Goal: Task Accomplishment & Management: Complete application form

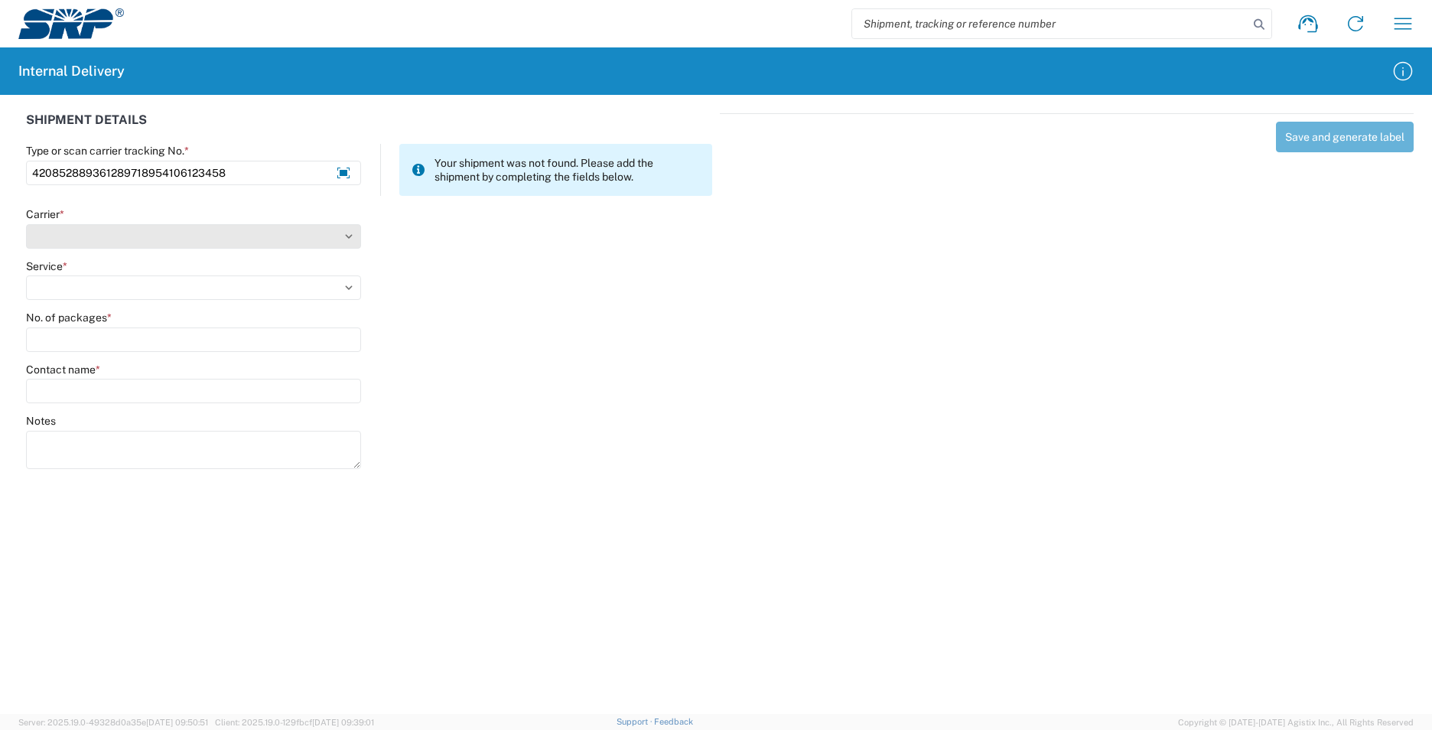
type input "420852889361289718954106123458"
click at [99, 237] on select "Select AcctPay Amazon Logistics ATI Trucking BC Dimerco Logistics Empire Southw…" at bounding box center [193, 236] width 335 height 24
select select "137"
click at [26, 224] on select "Select AcctPay Amazon Logistics ATI Trucking BC Dimerco Logistics Empire Southw…" at bounding box center [193, 236] width 335 height 24
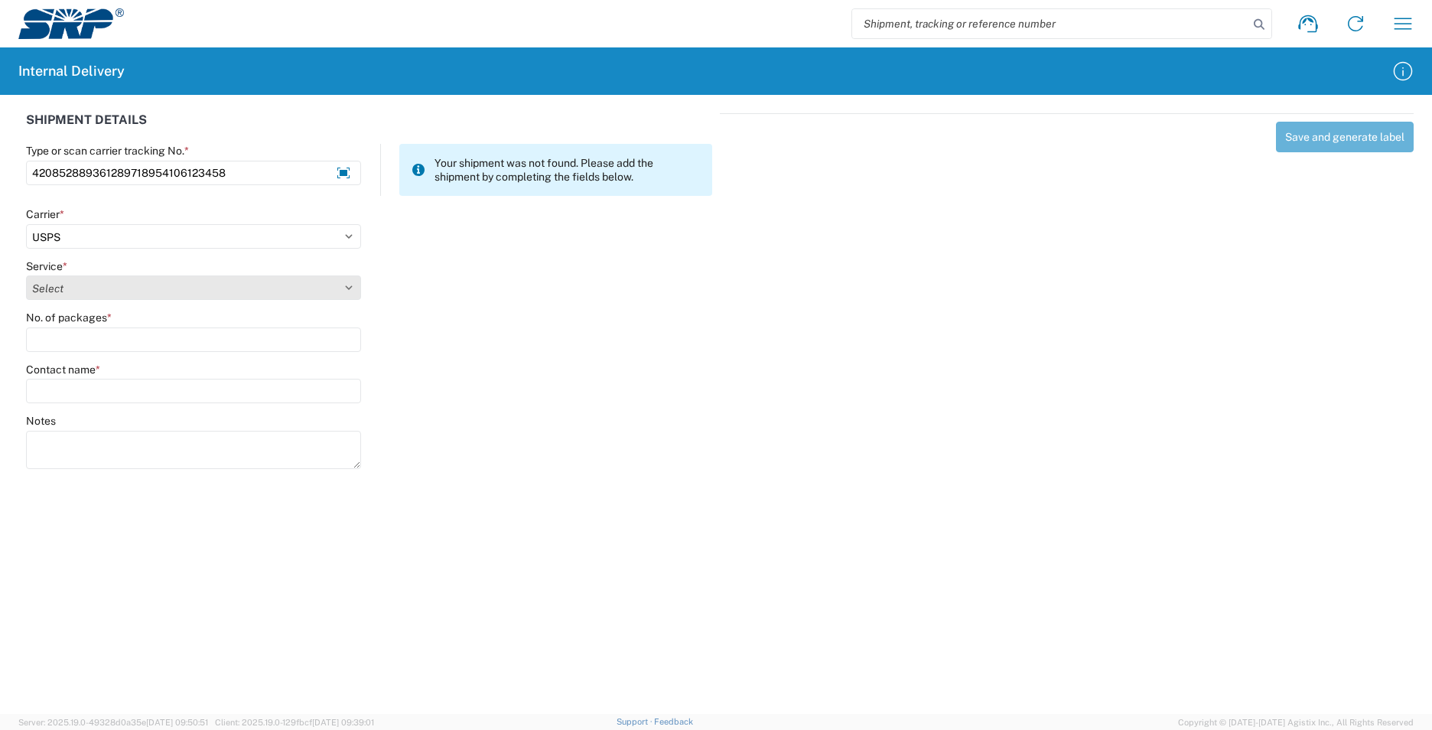
click at [99, 289] on select "Select 3 - 5 Day Bound Printed Matter Express Mail Flat-Rate Envelope Express M…" at bounding box center [193, 287] width 335 height 24
select select "17817"
click at [101, 286] on select "Select 3 - 5 Day Bound Printed Matter Express Mail Flat-Rate Envelope Express M…" at bounding box center [193, 287] width 335 height 24
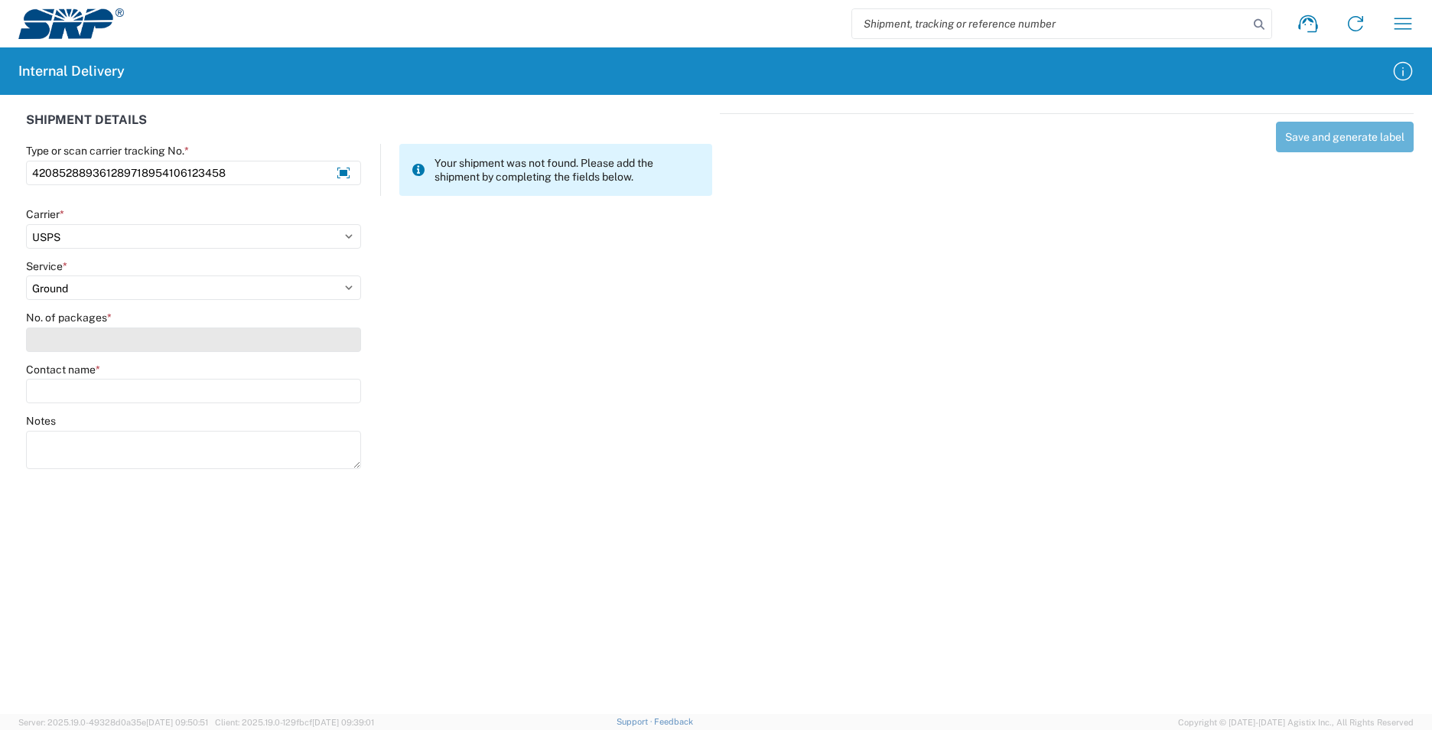
click at [67, 340] on input "No. of packages *" at bounding box center [193, 339] width 335 height 24
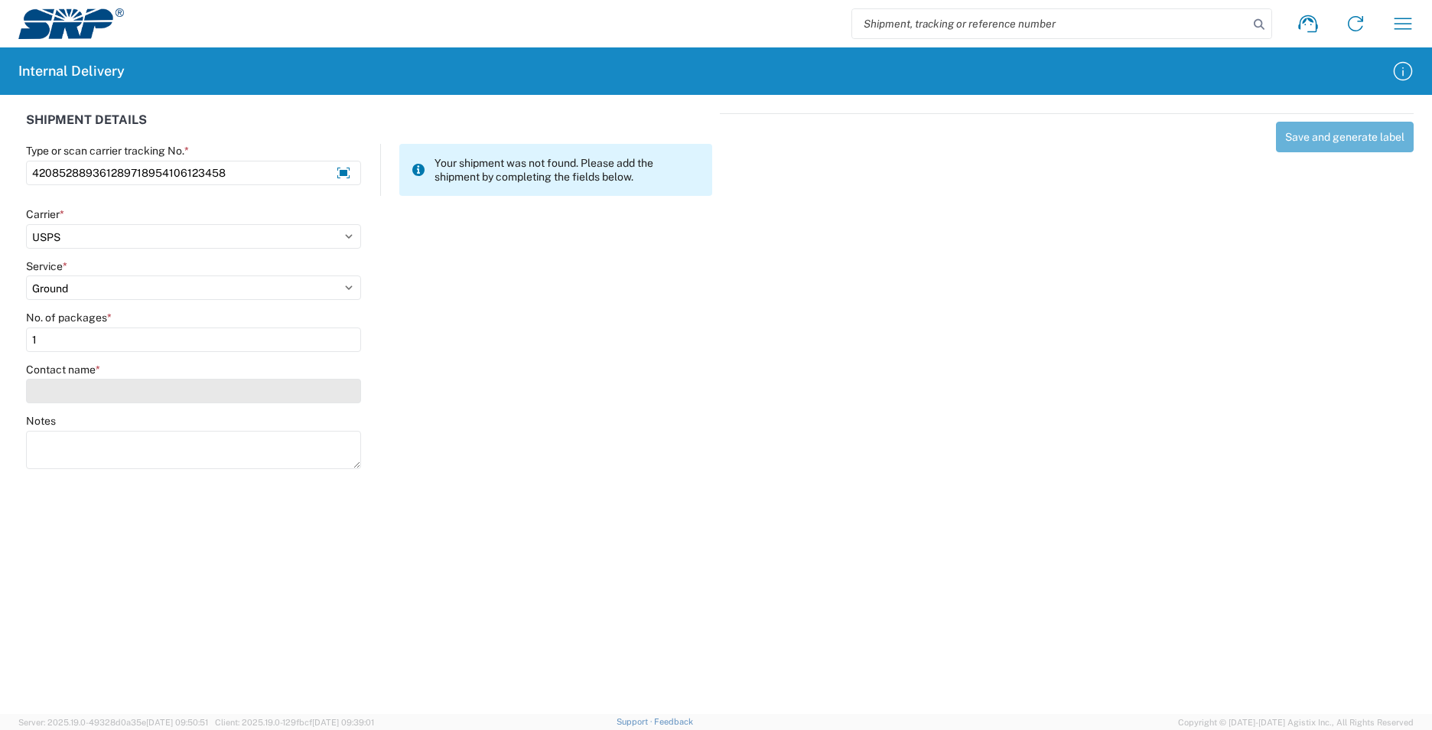
type input "1"
click at [66, 396] on input "Contact name *" at bounding box center [193, 391] width 335 height 24
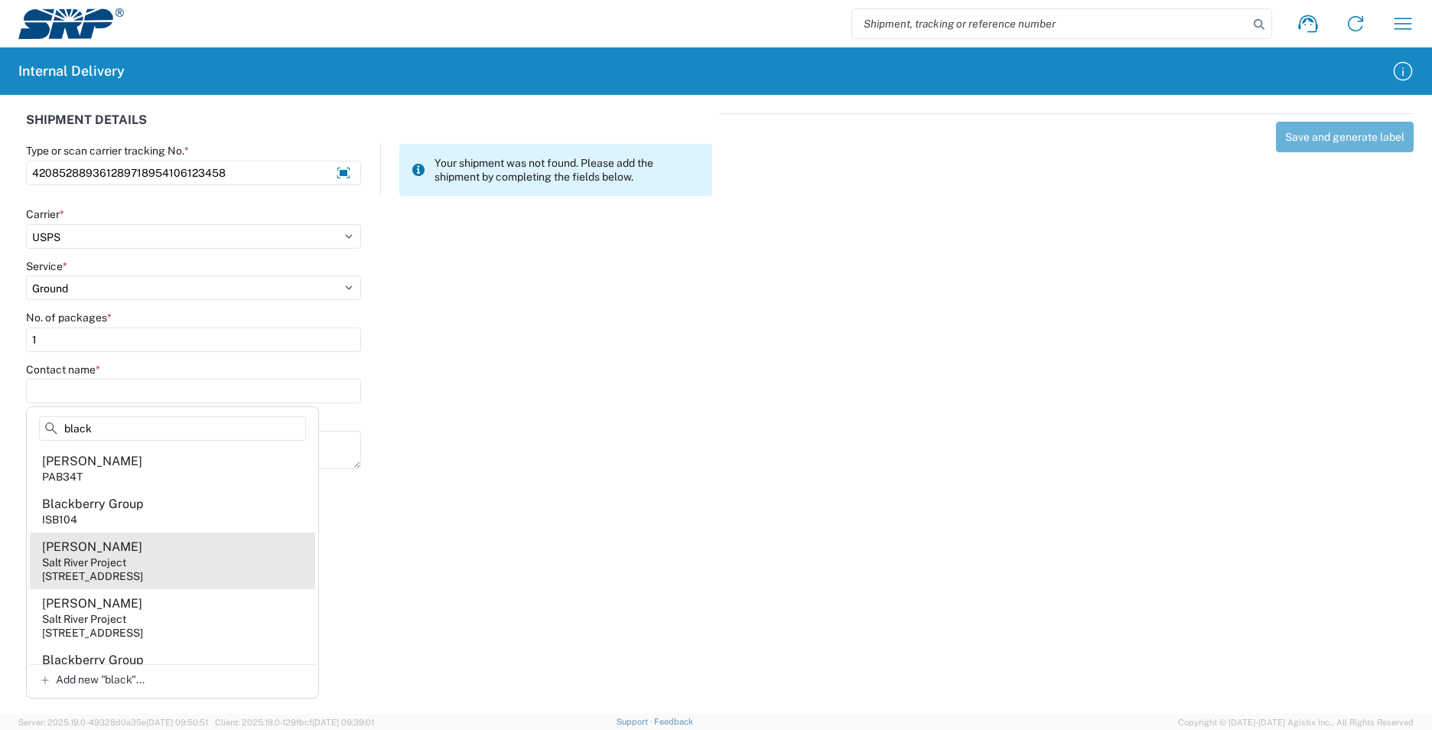
type input "black"
click at [168, 553] on agx-address-suggestion-item "[PERSON_NAME] Salt River Project [STREET_ADDRESS]" at bounding box center [172, 561] width 285 height 57
type input "[PERSON_NAME]"
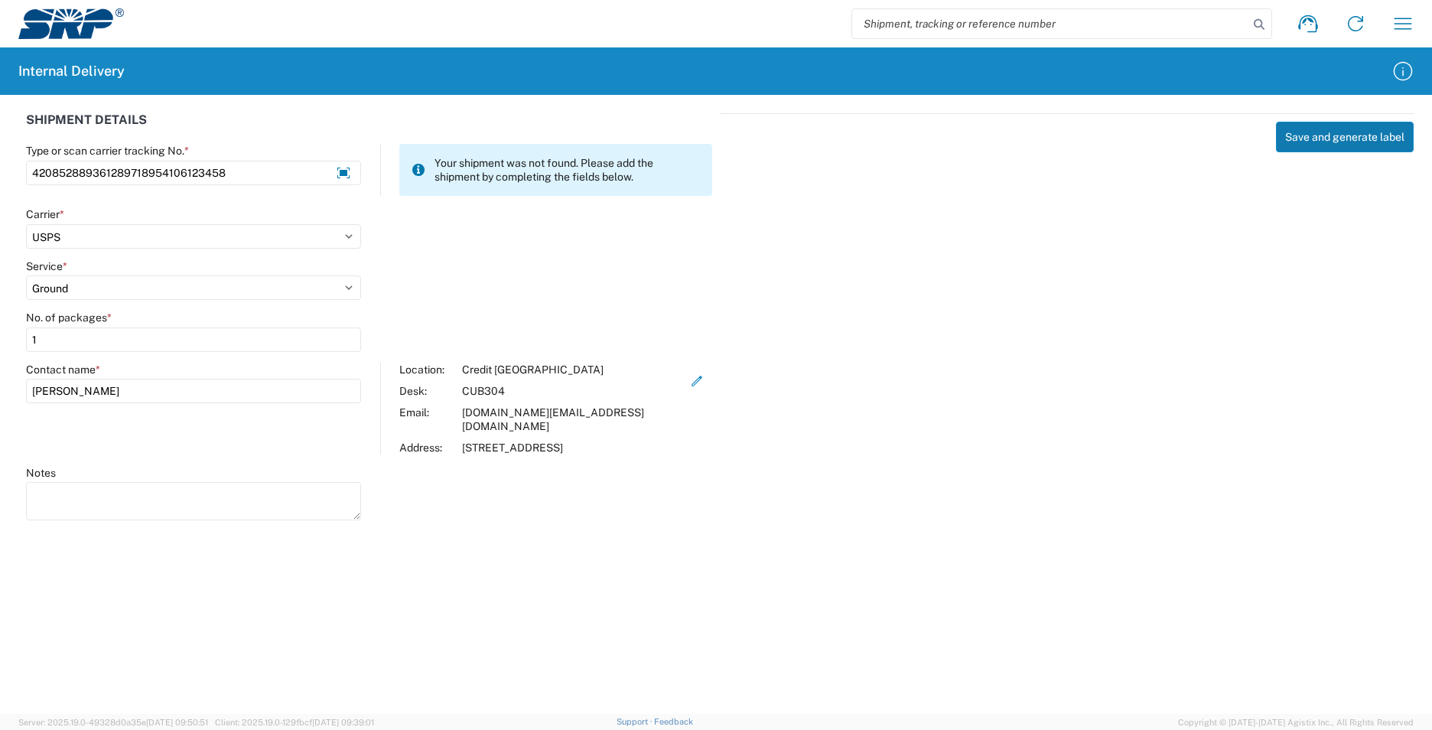
click at [695, 143] on button "Save and generate label" at bounding box center [1345, 137] width 138 height 31
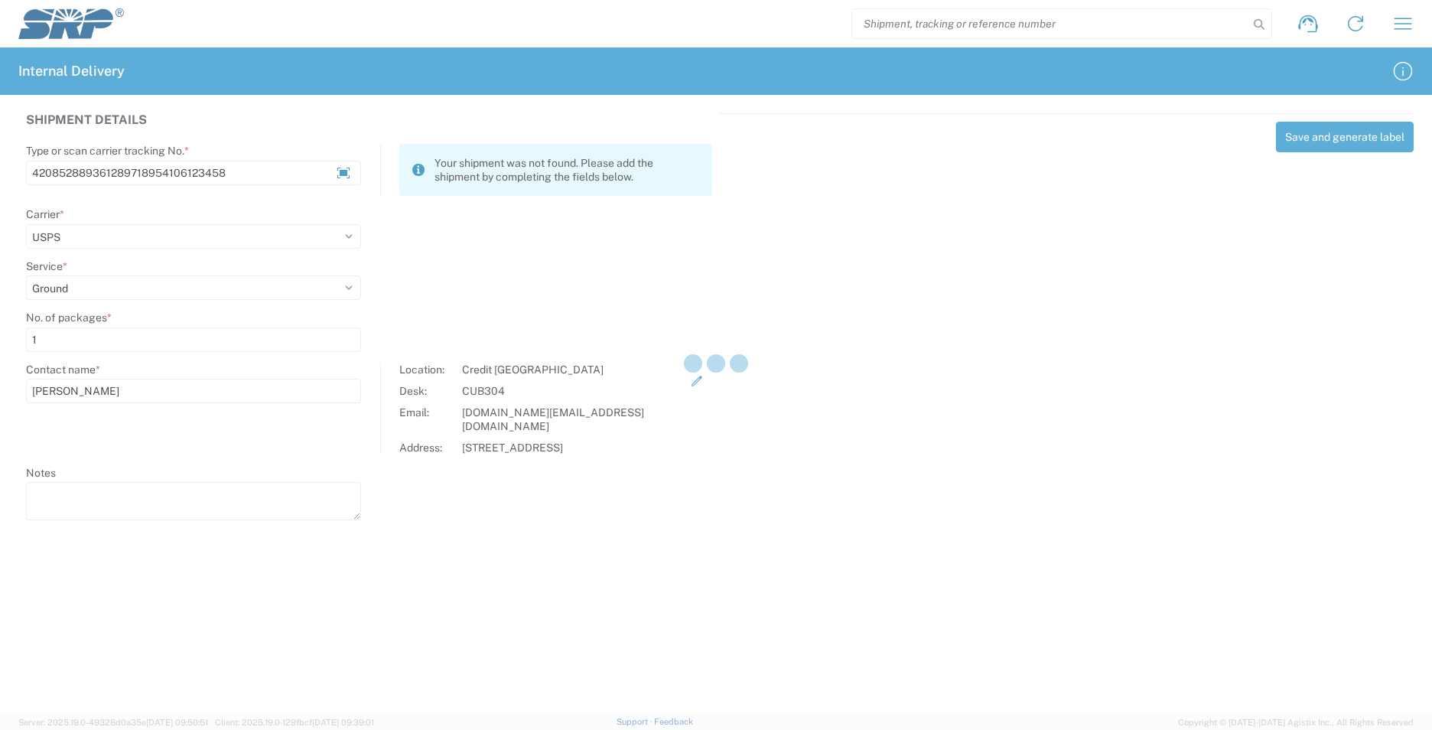
select select
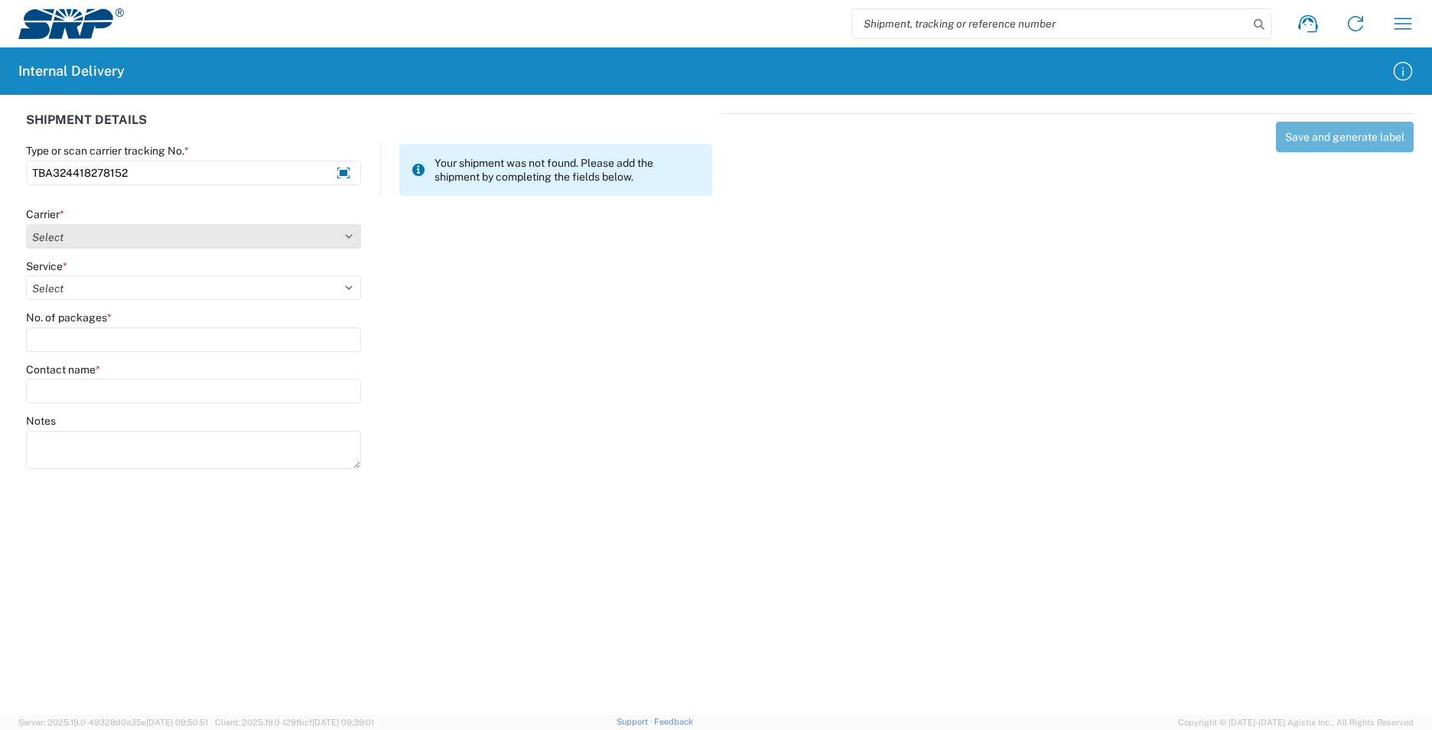
type input "TBA324418278152"
click at [57, 234] on select "Select AcctPay Amazon Logistics ATI Trucking BC Dimerco Logistics Empire Southw…" at bounding box center [193, 236] width 335 height 24
select select "8933"
click at [26, 224] on select "Select AcctPay Amazon Logistics ATI Trucking BC Dimerco Logistics Empire Southw…" at bounding box center [193, 236] width 335 height 24
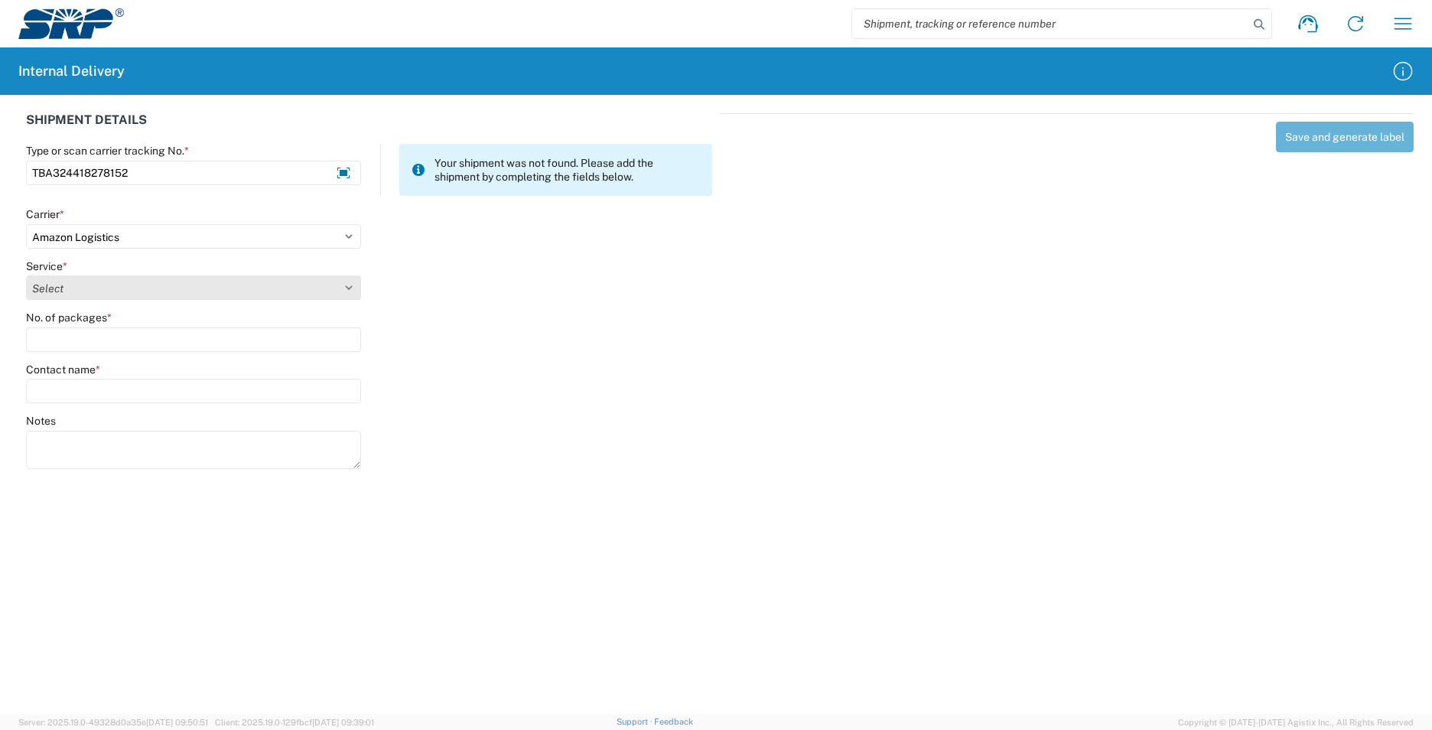
click at [70, 293] on select "Select Amazon Logistics TBA Rail TL Standard 3 - 5 Day" at bounding box center [193, 287] width 335 height 24
select select "24525"
click at [26, 275] on select "Select Amazon Logistics TBA Rail TL Standard 3 - 5 Day" at bounding box center [193, 287] width 335 height 24
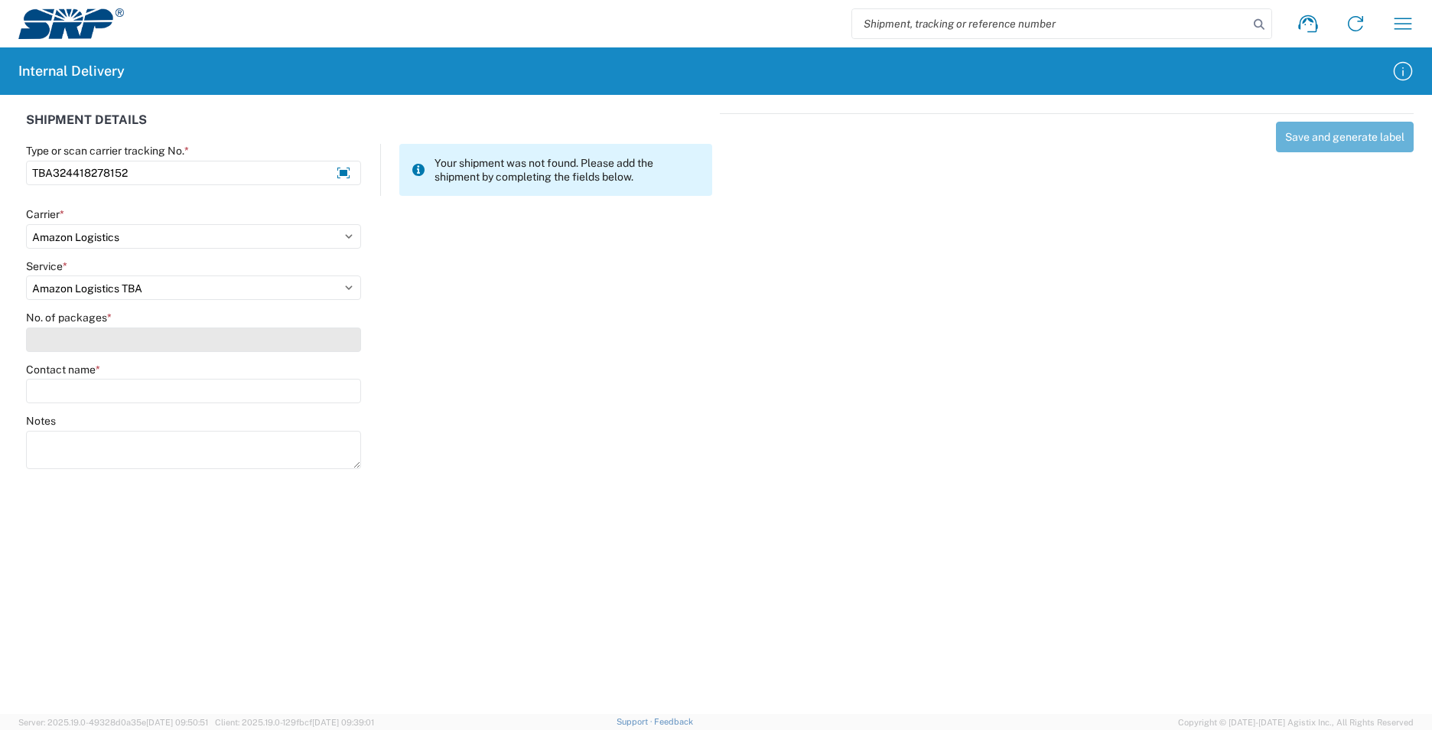
click at [54, 338] on input "No. of packages *" at bounding box center [193, 339] width 335 height 24
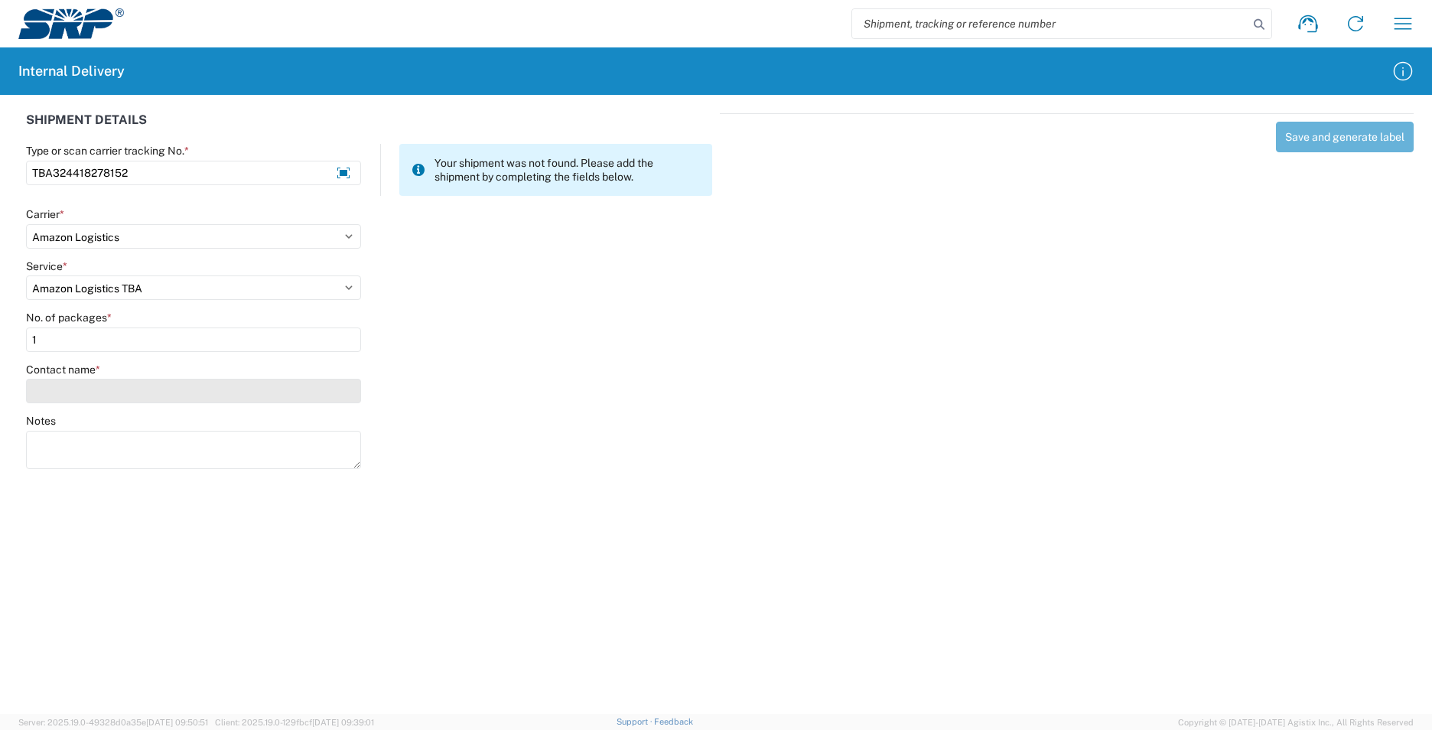
type input "1"
click at [70, 389] on input "Contact name *" at bounding box center [193, 391] width 335 height 24
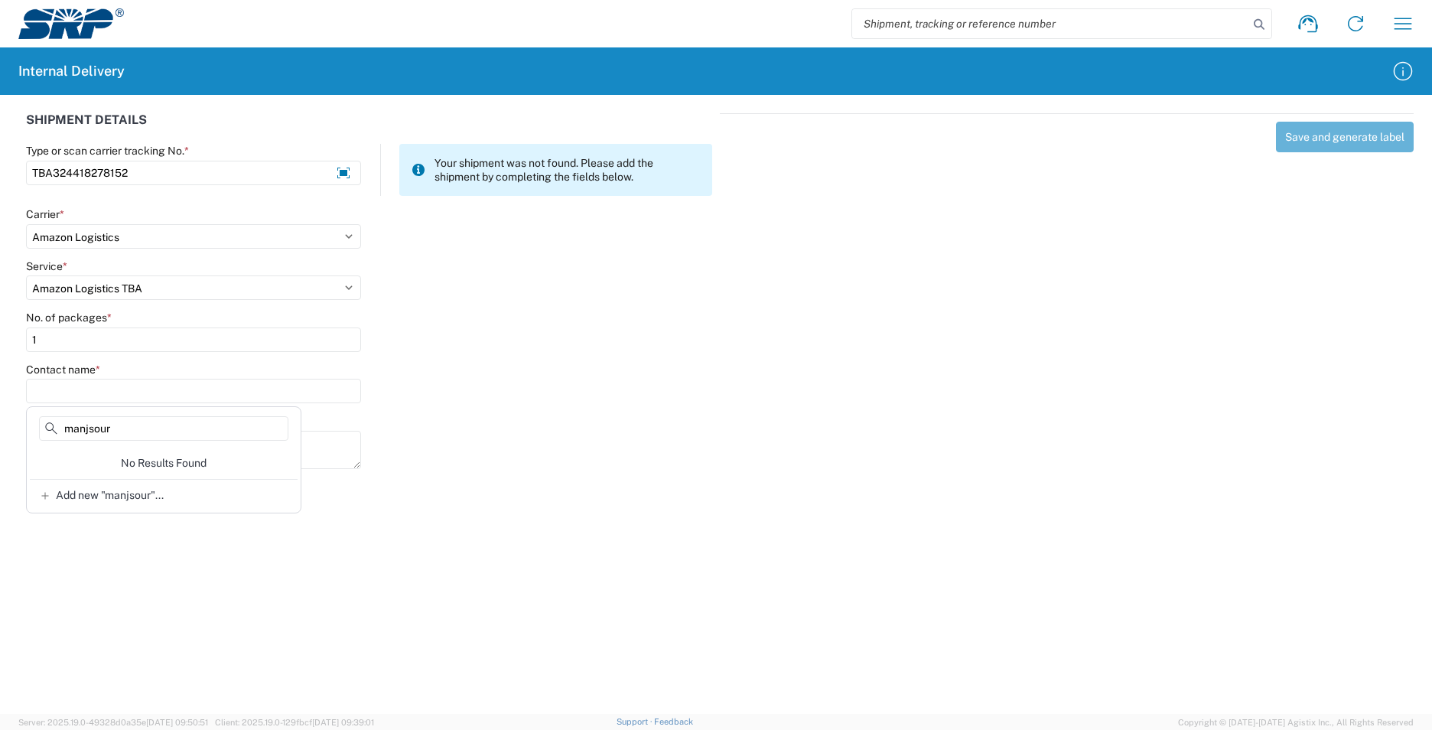
drag, startPoint x: 88, startPoint y: 428, endPoint x: 217, endPoint y: 404, distance: 131.5
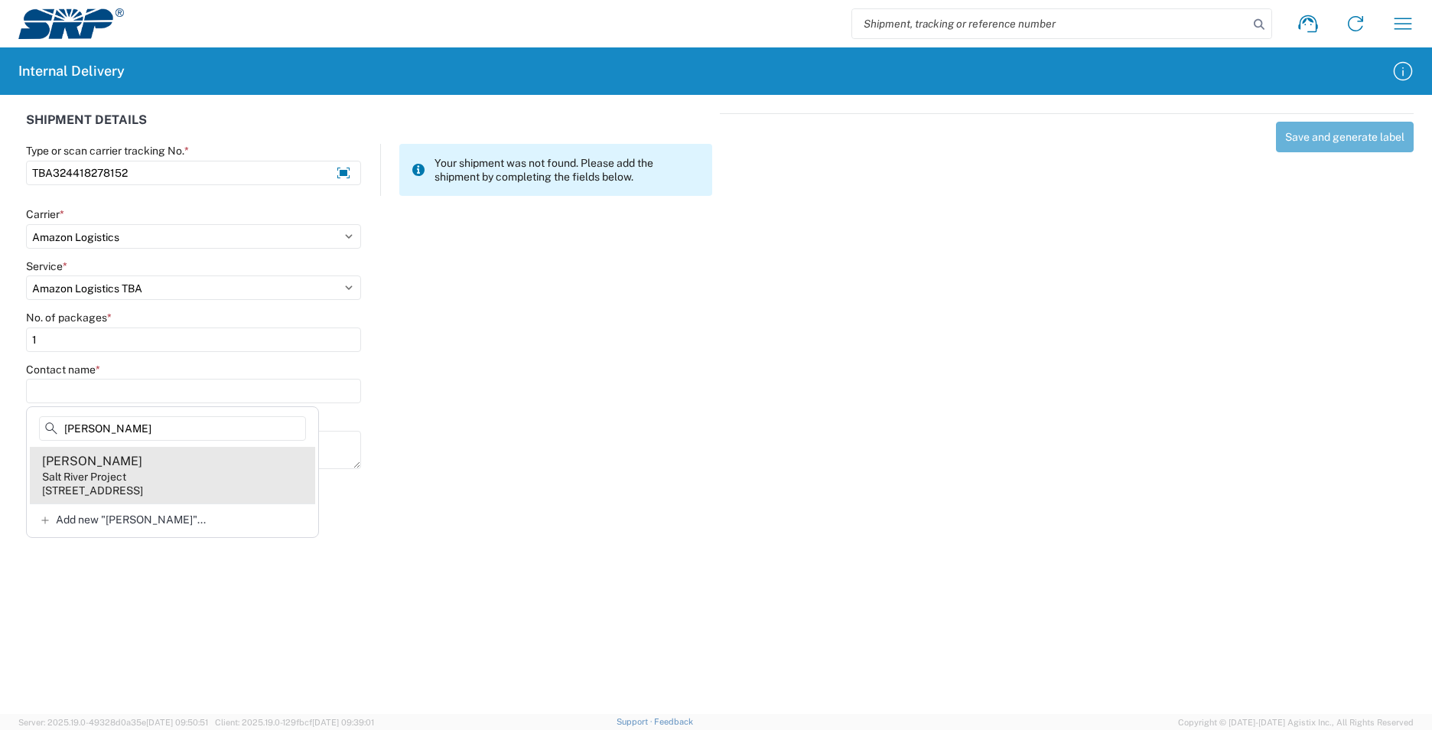
type input "[PERSON_NAME]"
click at [272, 467] on agx-address-suggestion-item "[PERSON_NAME] Salt River Project [STREET_ADDRESS]" at bounding box center [172, 475] width 285 height 57
type input "[PERSON_NAME]"
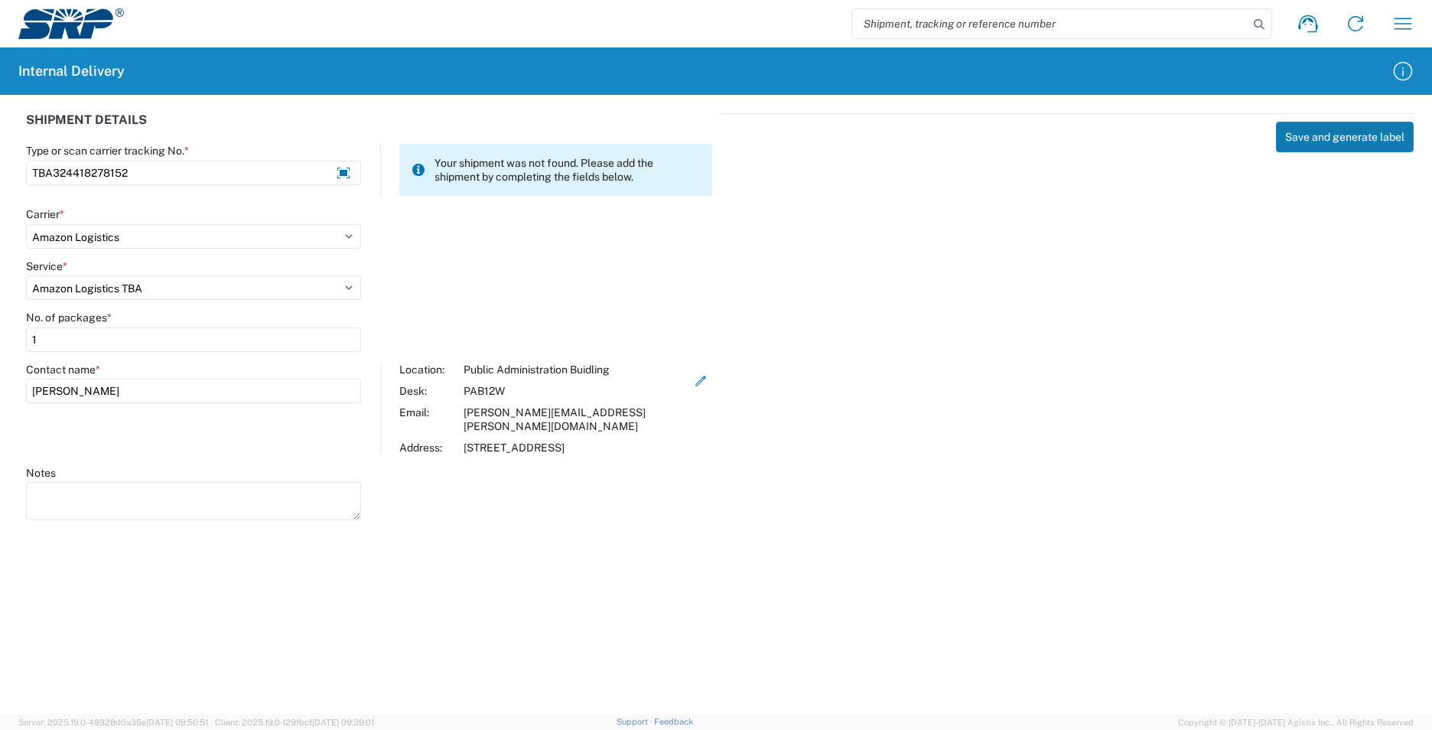
click at [695, 142] on button "Save and generate label" at bounding box center [1345, 137] width 138 height 31
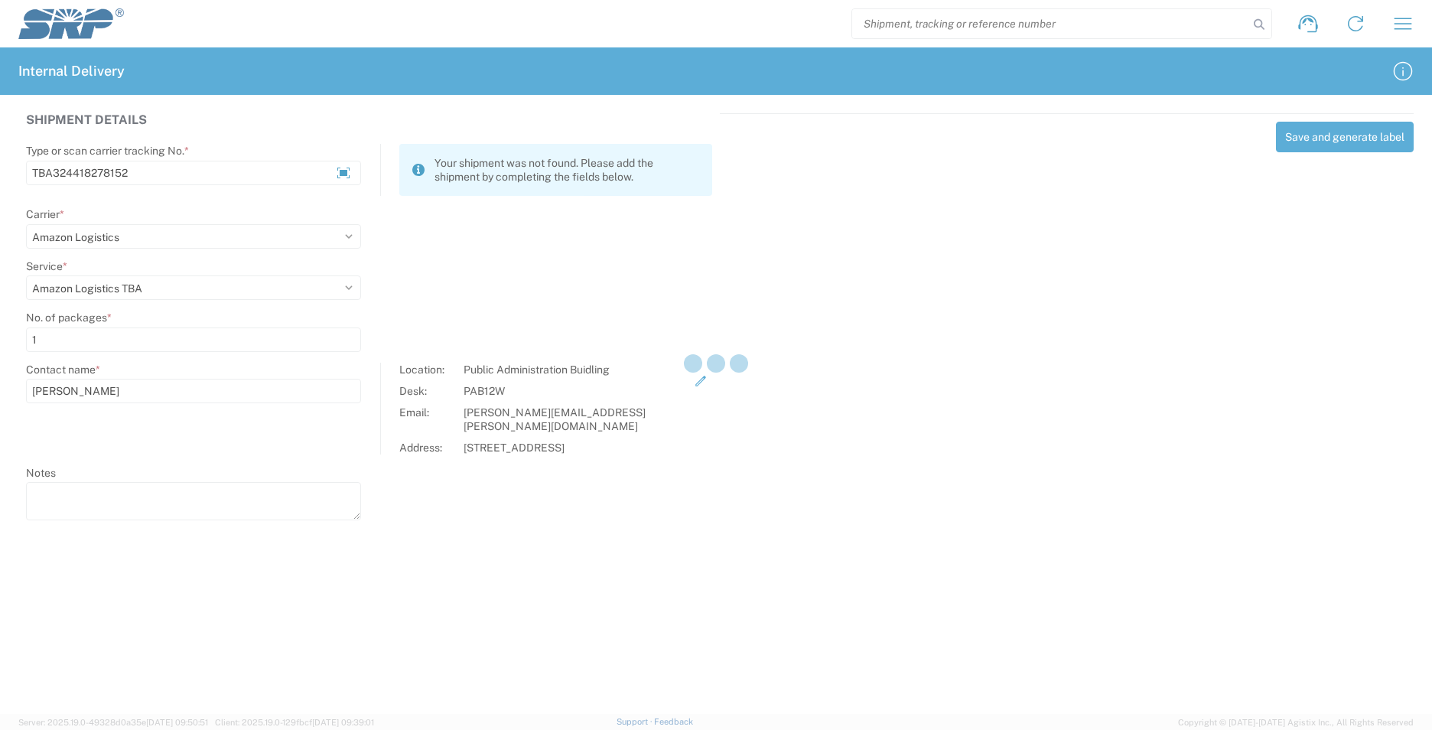
select select
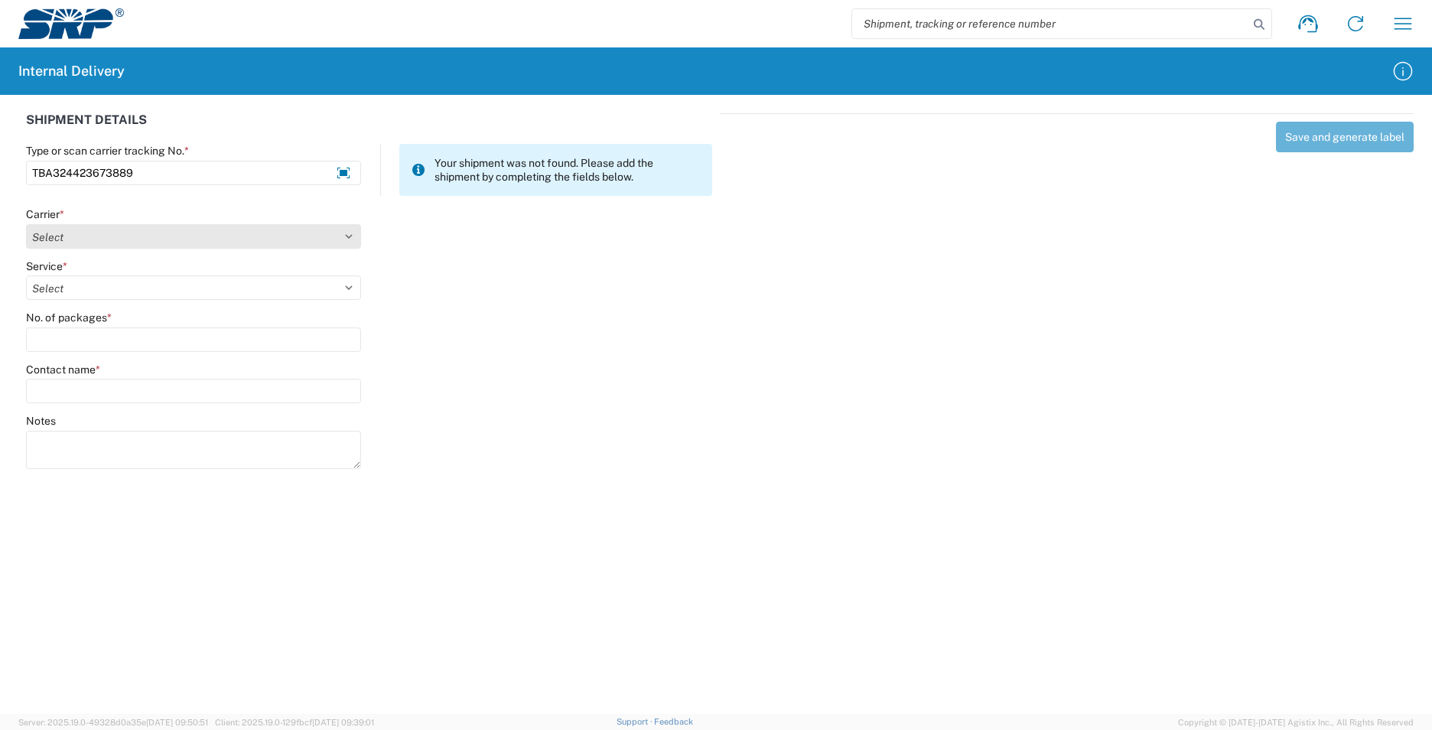
type input "TBA324423673889"
click at [70, 233] on select "Select AcctPay Amazon Logistics ATI Trucking BC Dimerco Logistics Empire Southw…" at bounding box center [193, 236] width 335 height 24
select select "8933"
click at [26, 224] on select "Select AcctPay Amazon Logistics ATI Trucking BC Dimerco Logistics Empire Southw…" at bounding box center [193, 236] width 335 height 24
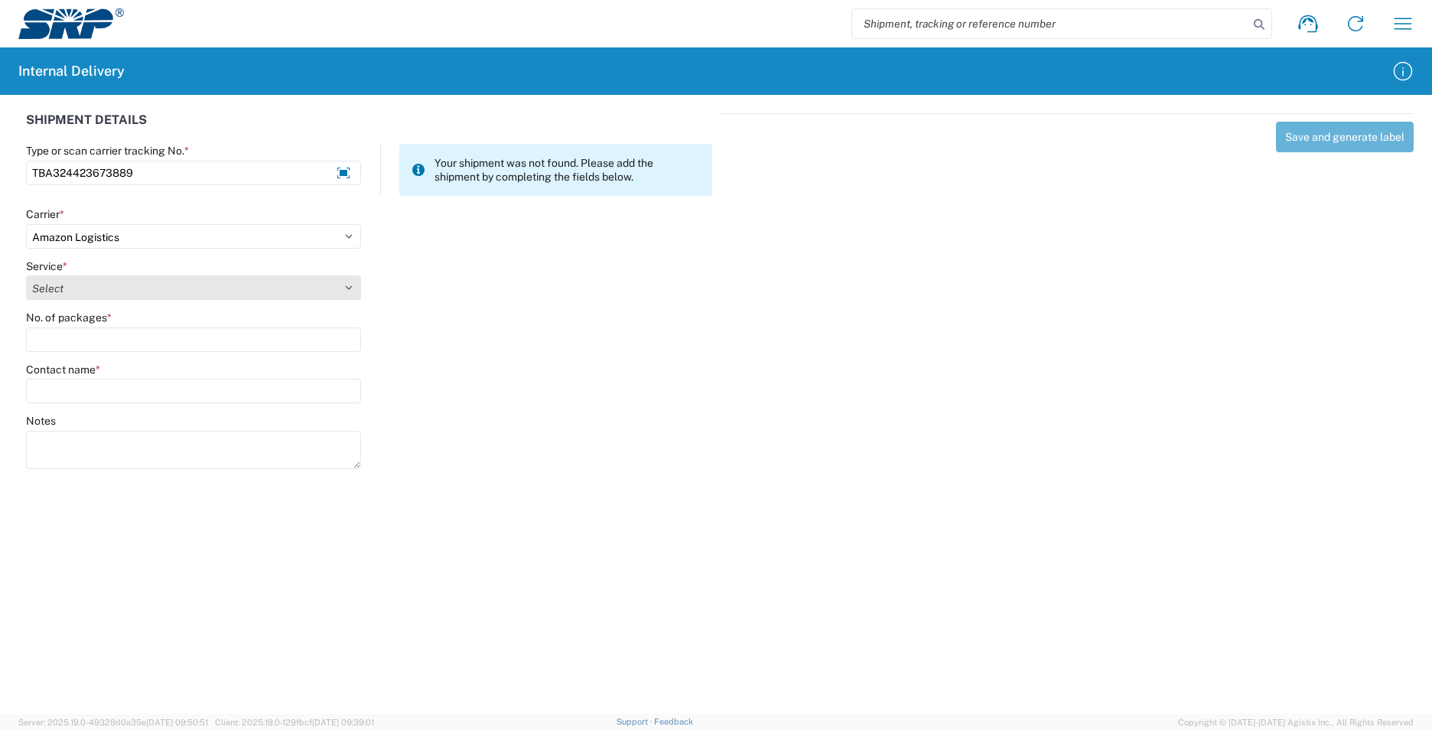
click at [101, 298] on select "Select Amazon Logistics TBA Rail TL Standard 3 - 5 Day" at bounding box center [193, 287] width 335 height 24
select select "24525"
click at [26, 275] on select "Select Amazon Logistics TBA Rail TL Standard 3 - 5 Day" at bounding box center [193, 287] width 335 height 24
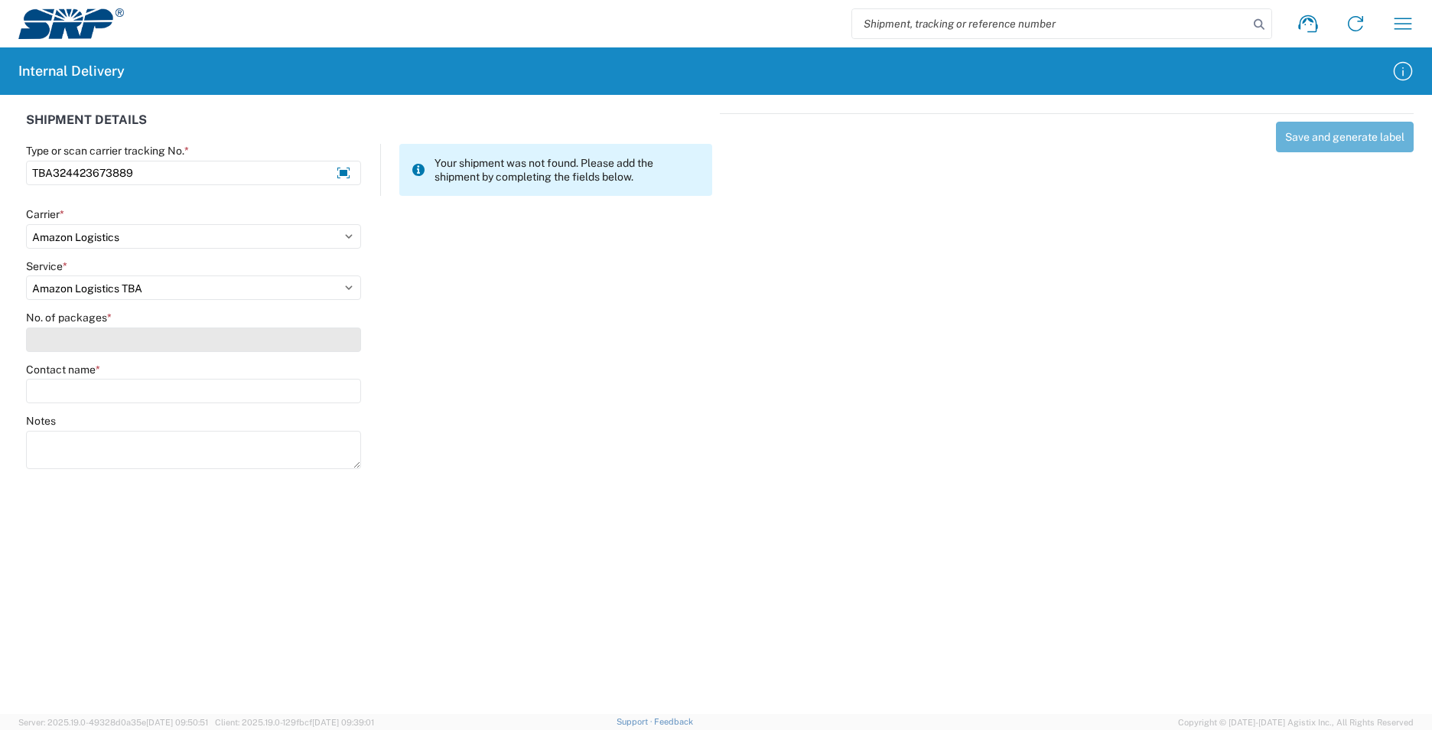
click at [75, 335] on input "No. of packages *" at bounding box center [193, 339] width 335 height 24
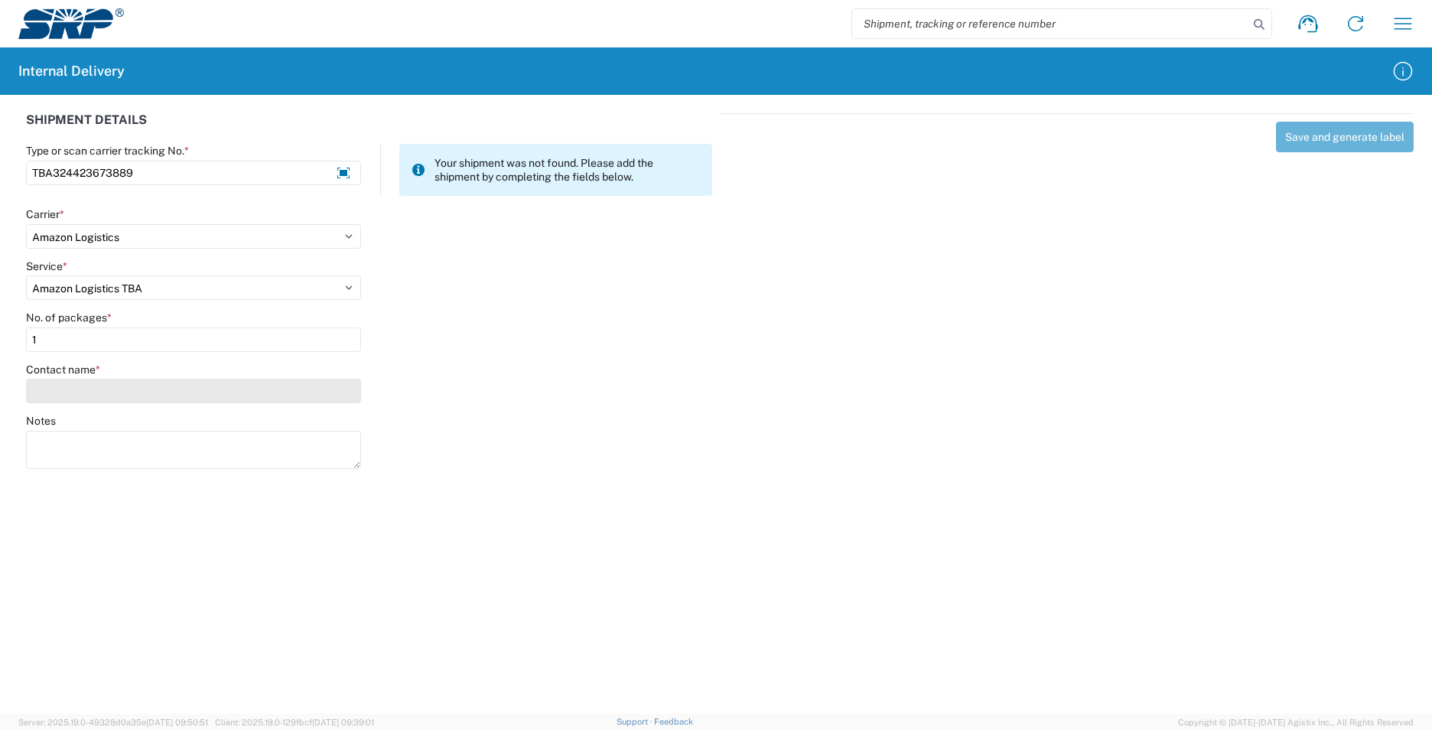
type input "1"
click at [78, 394] on input "Contact name *" at bounding box center [193, 391] width 335 height 24
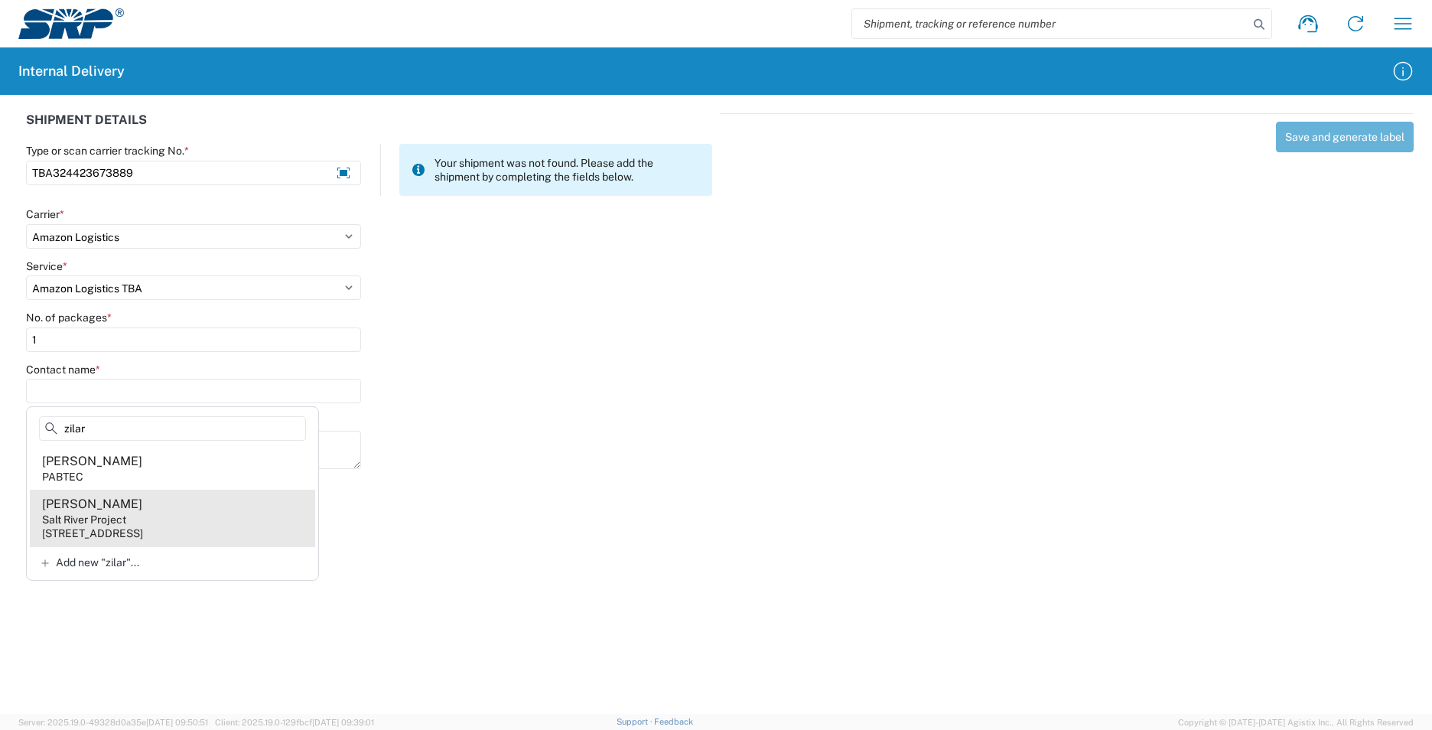
type input "zilar"
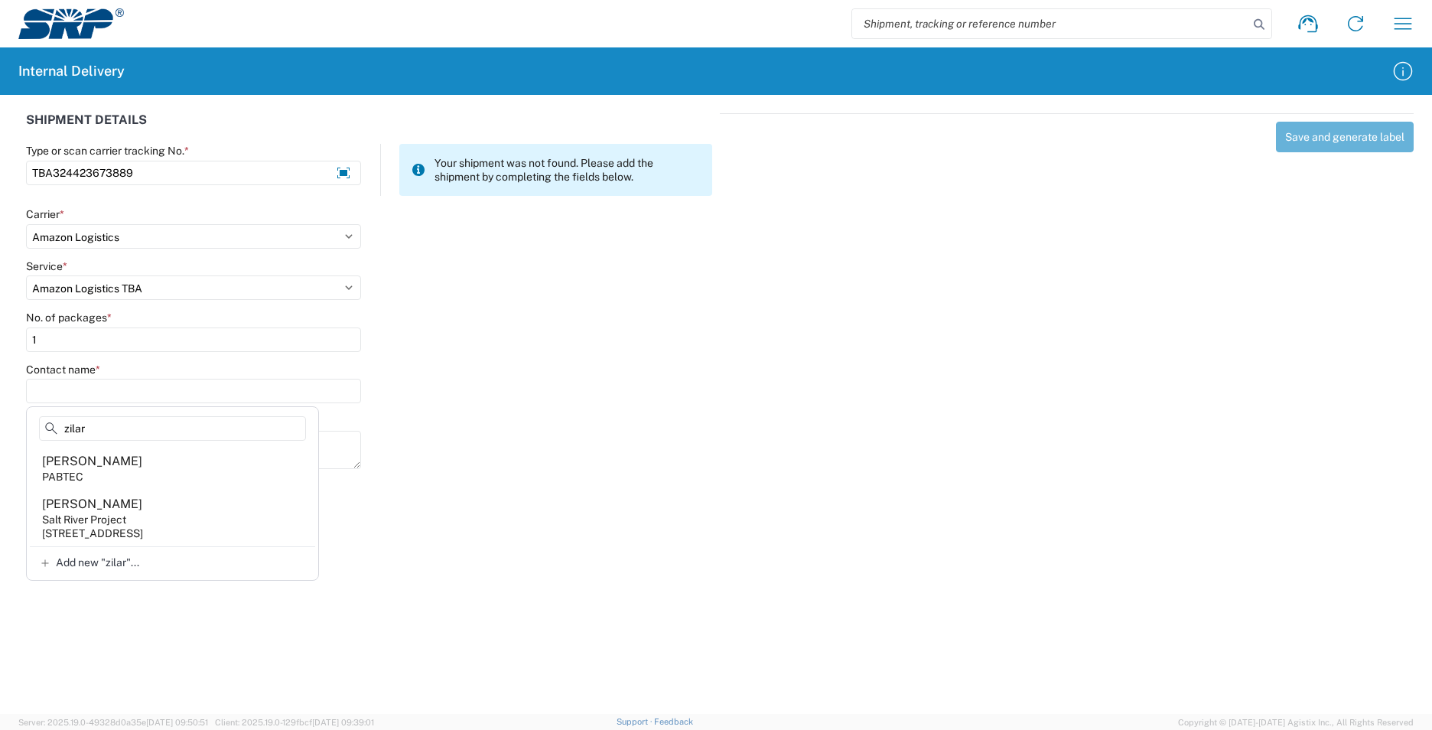
drag, startPoint x: 201, startPoint y: 521, endPoint x: 352, endPoint y: 464, distance: 161.3
click at [200, 516] on agx-address-suggestion-item "[PERSON_NAME] Salt River Project [STREET_ADDRESS]" at bounding box center [172, 518] width 285 height 57
type input "[PERSON_NAME]"
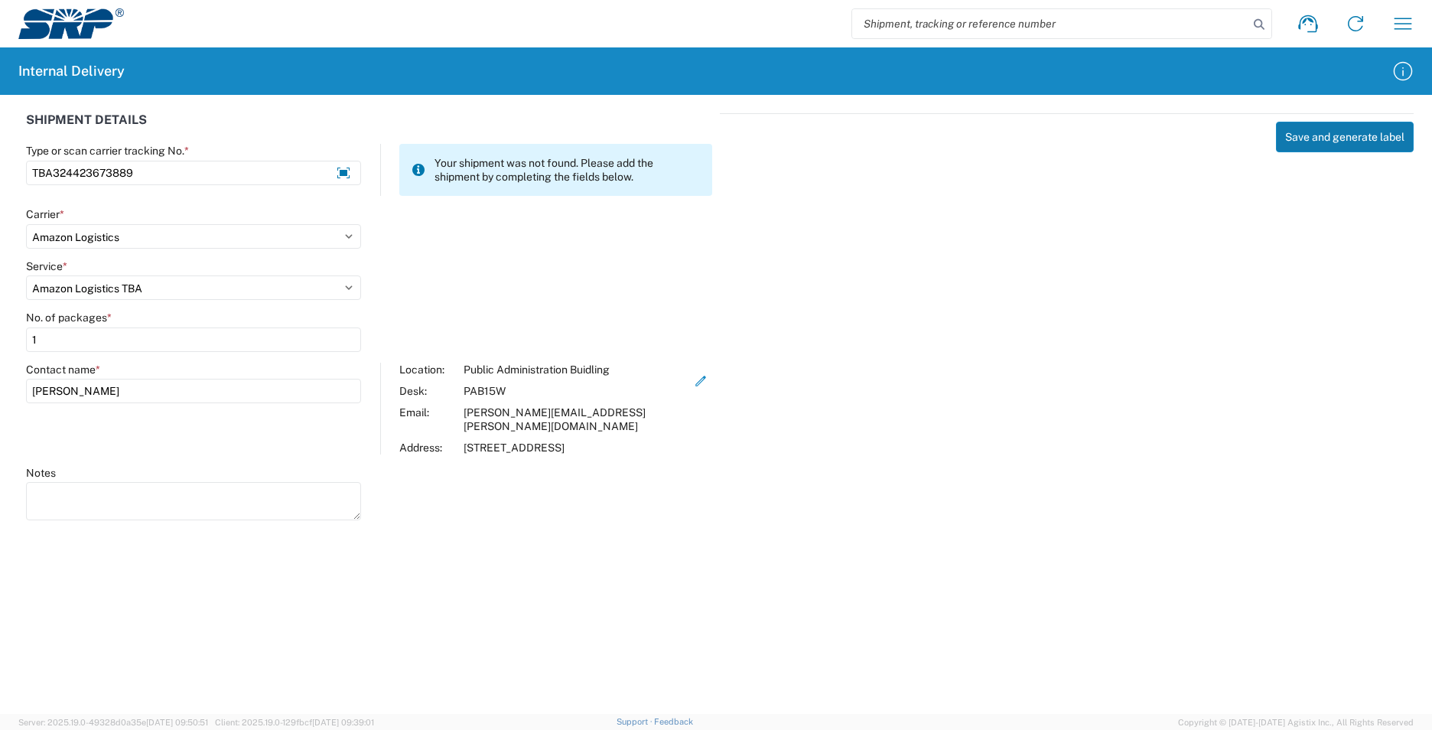
click at [695, 132] on button "Save and generate label" at bounding box center [1345, 137] width 138 height 31
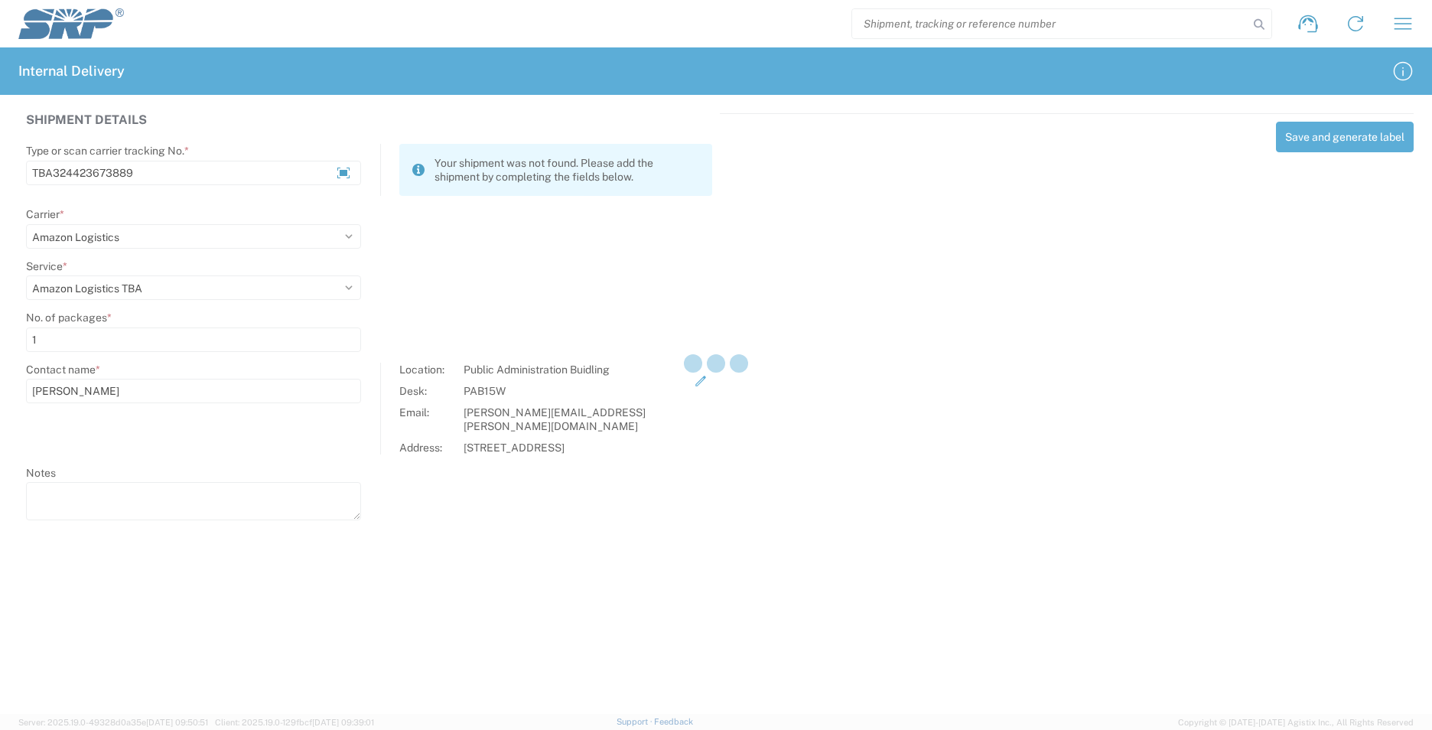
select select
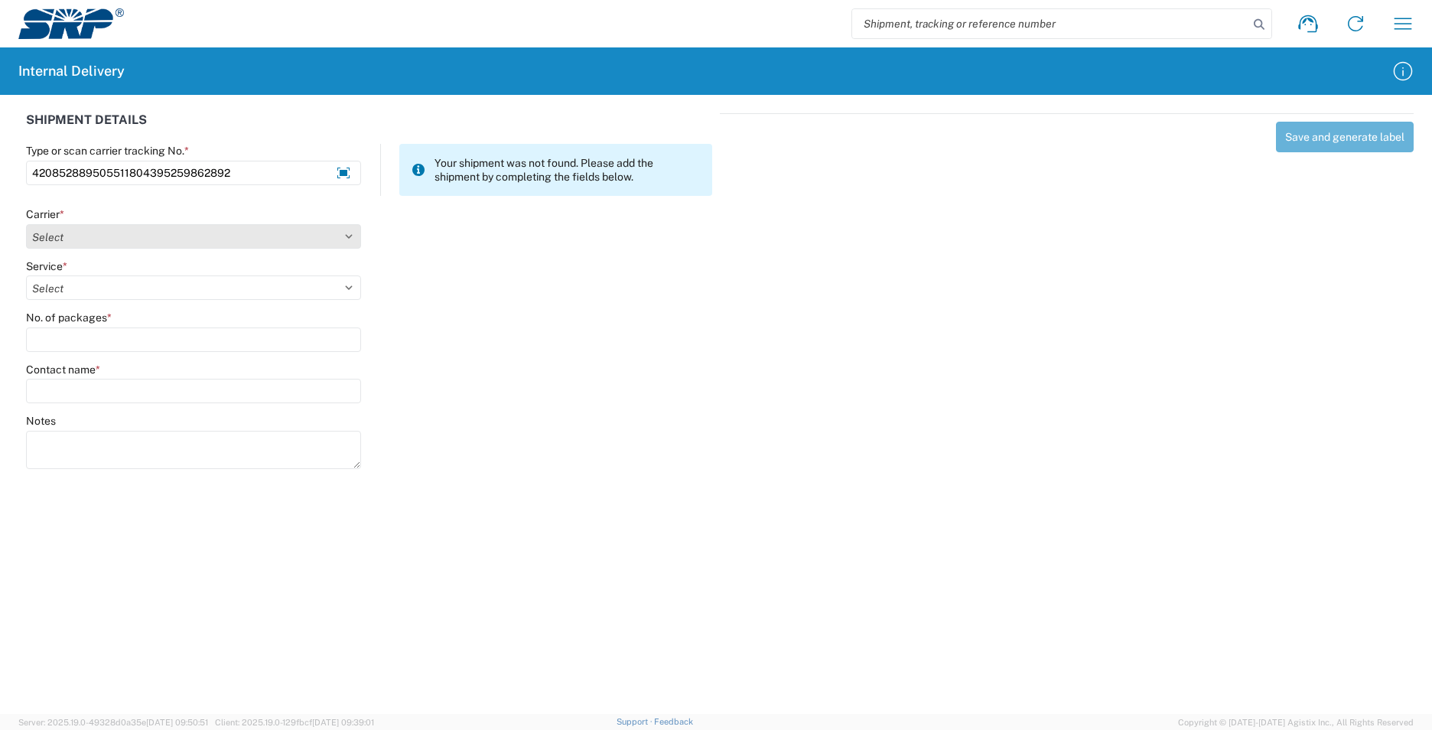
type input "420852889505511804395259862892"
click at [135, 237] on select "Select AcctPay Amazon Logistics ATI Trucking BC Dimerco Logistics Empire Southw…" at bounding box center [193, 236] width 335 height 24
select select "137"
click at [26, 224] on select "Select AcctPay Amazon Logistics ATI Trucking BC Dimerco Logistics Empire Southw…" at bounding box center [193, 236] width 335 height 24
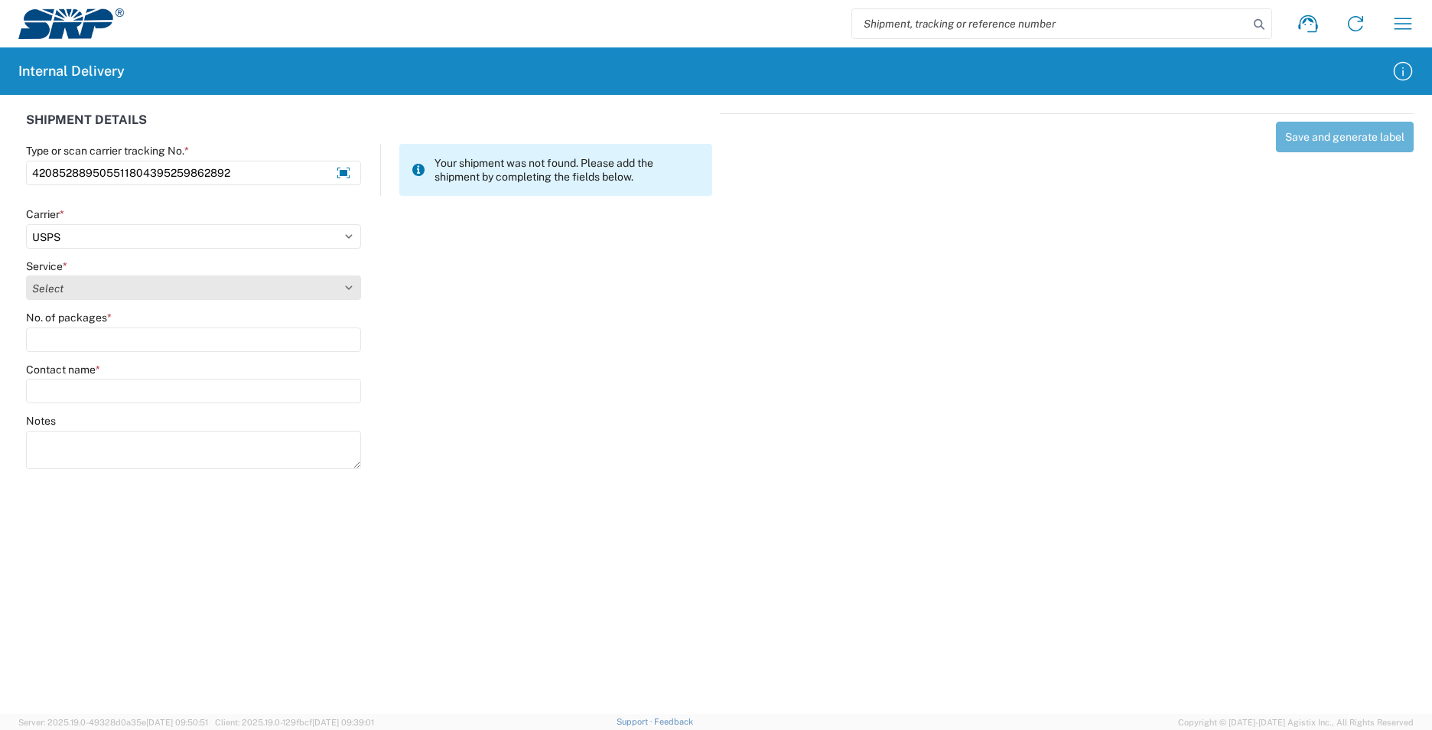
click at [93, 291] on select "Select 3 - 5 Day Bound Printed Matter Express Mail Flat-Rate Envelope Express M…" at bounding box center [193, 287] width 335 height 24
select select "17817"
click at [91, 295] on select "Select 3 - 5 Day Bound Printed Matter Express Mail Flat-Rate Envelope Express M…" at bounding box center [193, 287] width 335 height 24
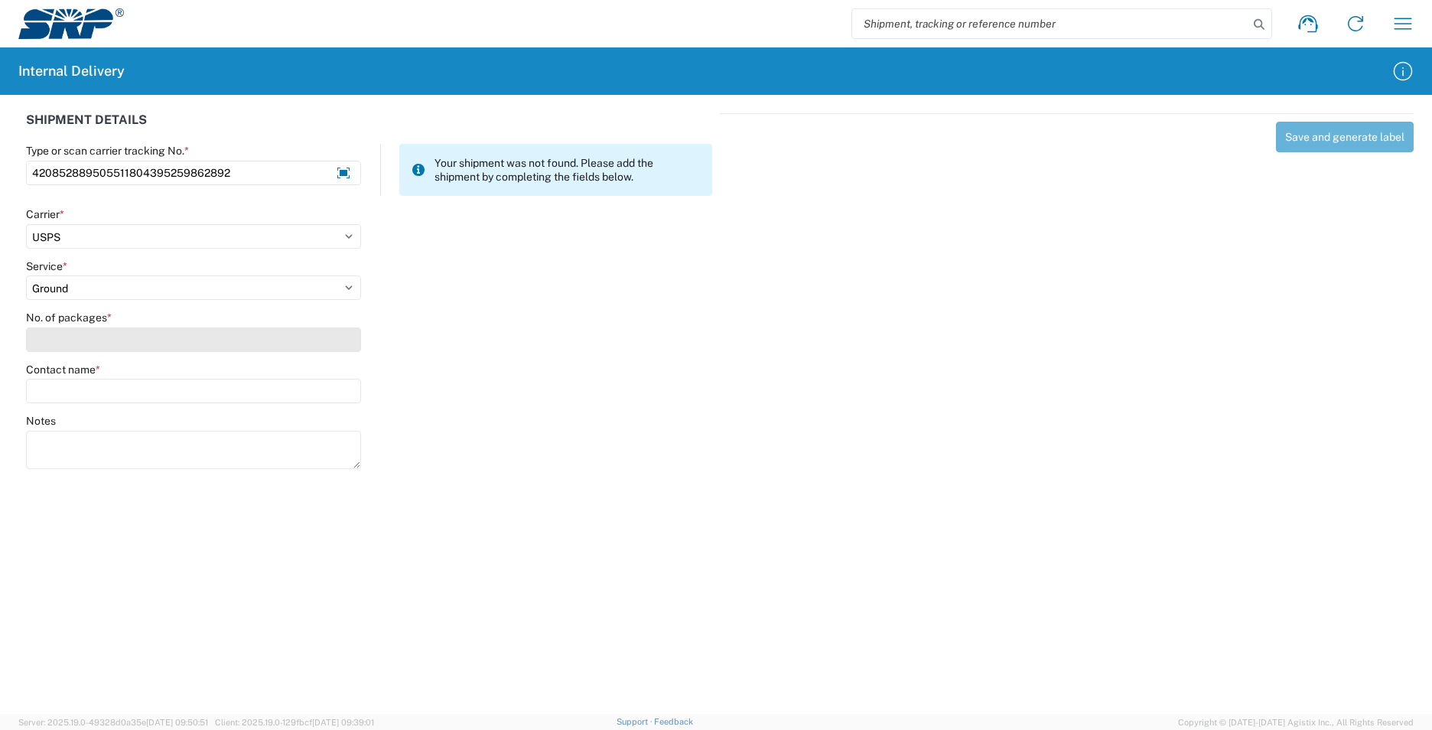
click at [71, 340] on input "No. of packages *" at bounding box center [193, 339] width 335 height 24
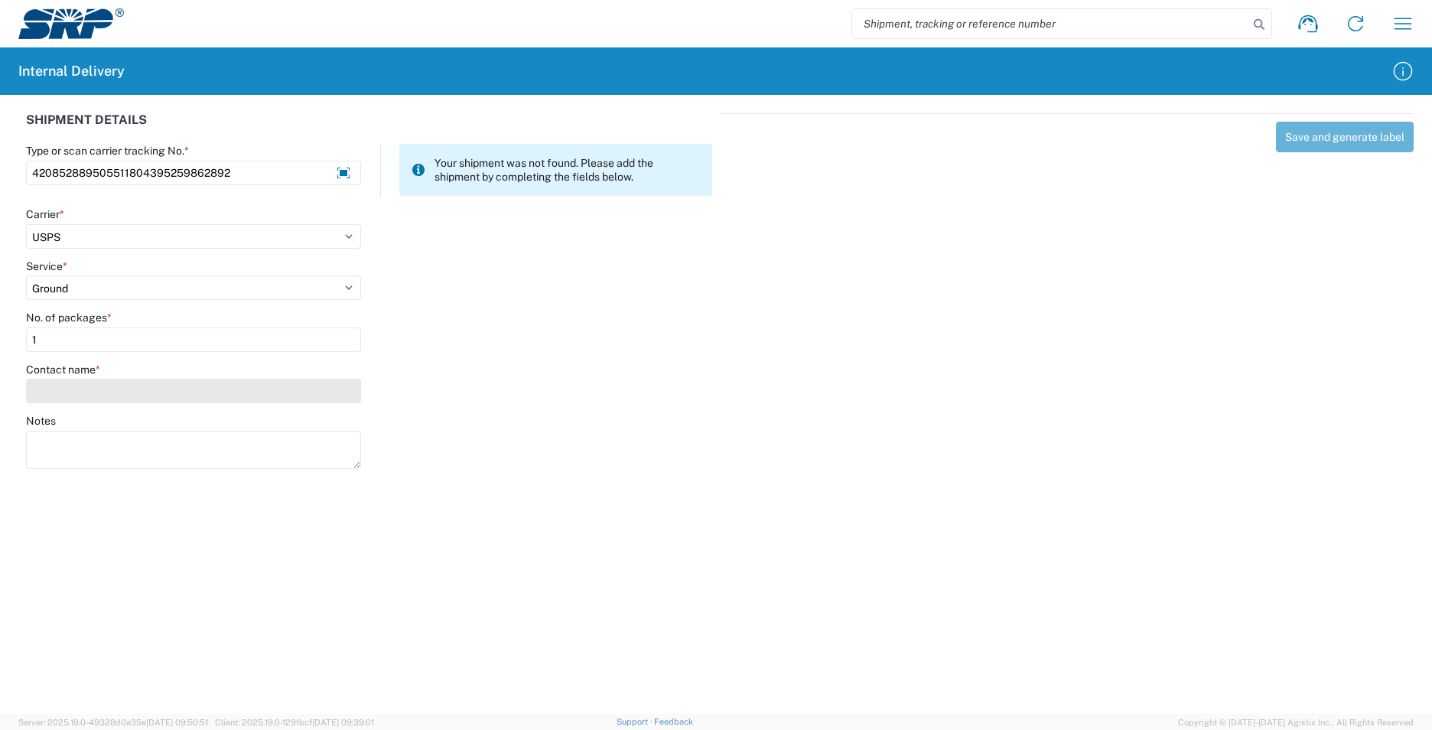
type input "1"
click at [80, 392] on input "Contact name *" at bounding box center [193, 391] width 335 height 24
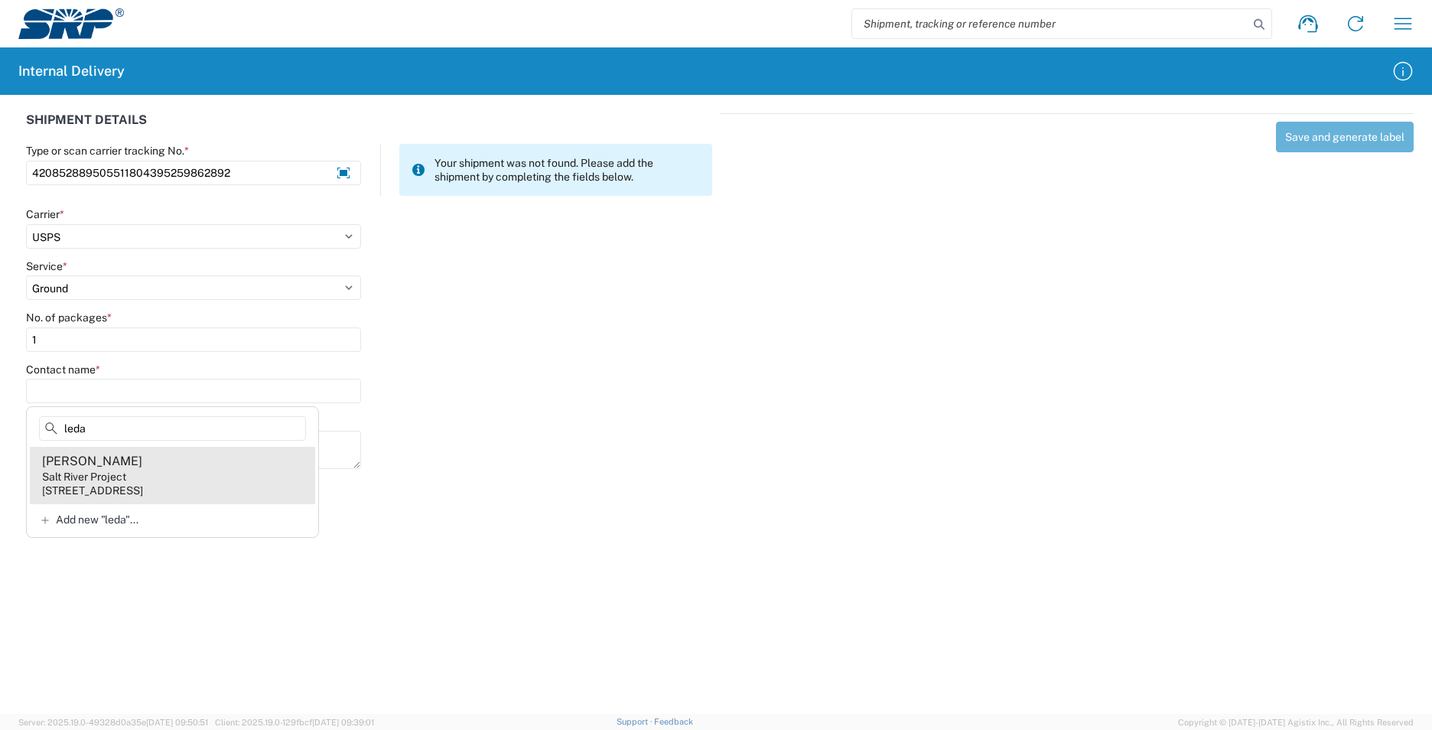
type input "leda"
click at [228, 476] on agx-address-suggestion-item "[PERSON_NAME] Salt River Project [STREET_ADDRESS]" at bounding box center [172, 475] width 285 height 57
type input "[PERSON_NAME]"
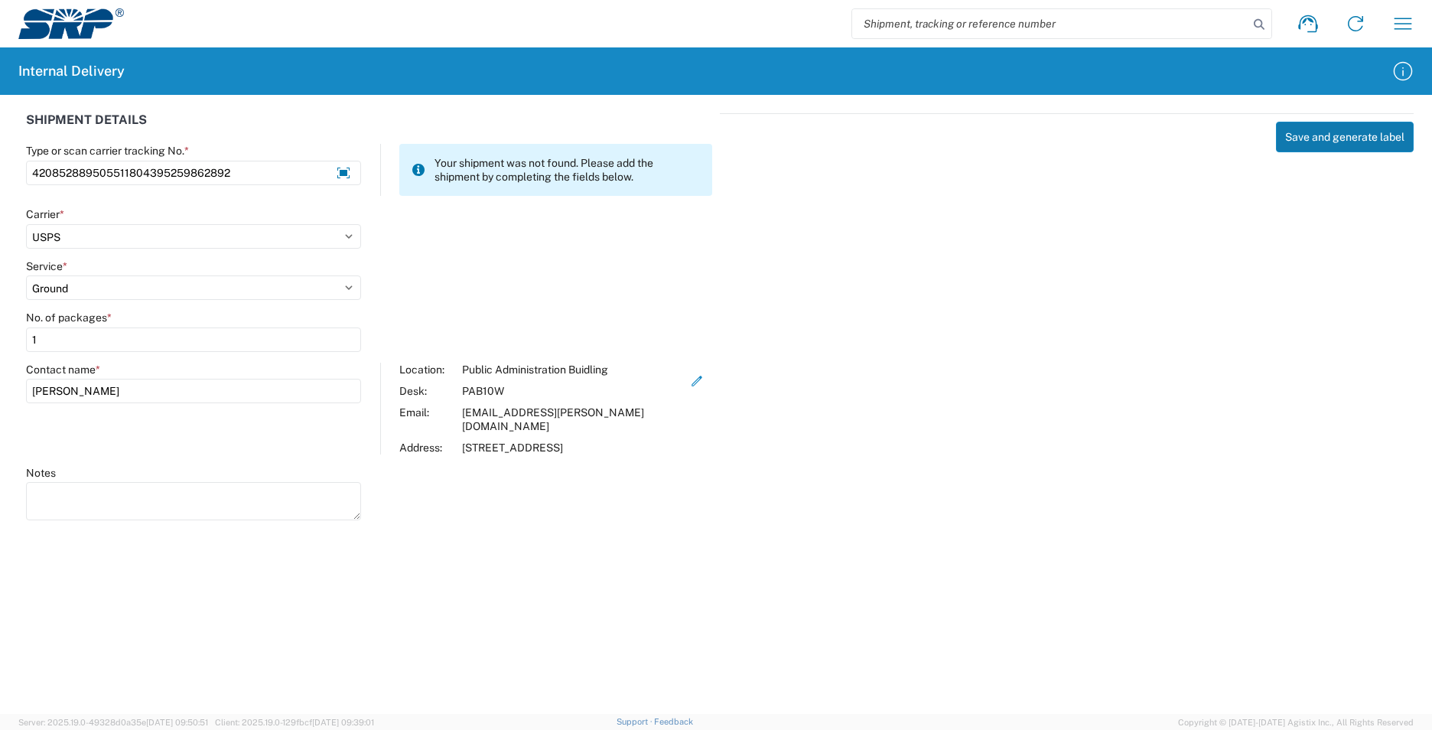
click at [695, 132] on button "Save and generate label" at bounding box center [1345, 137] width 138 height 31
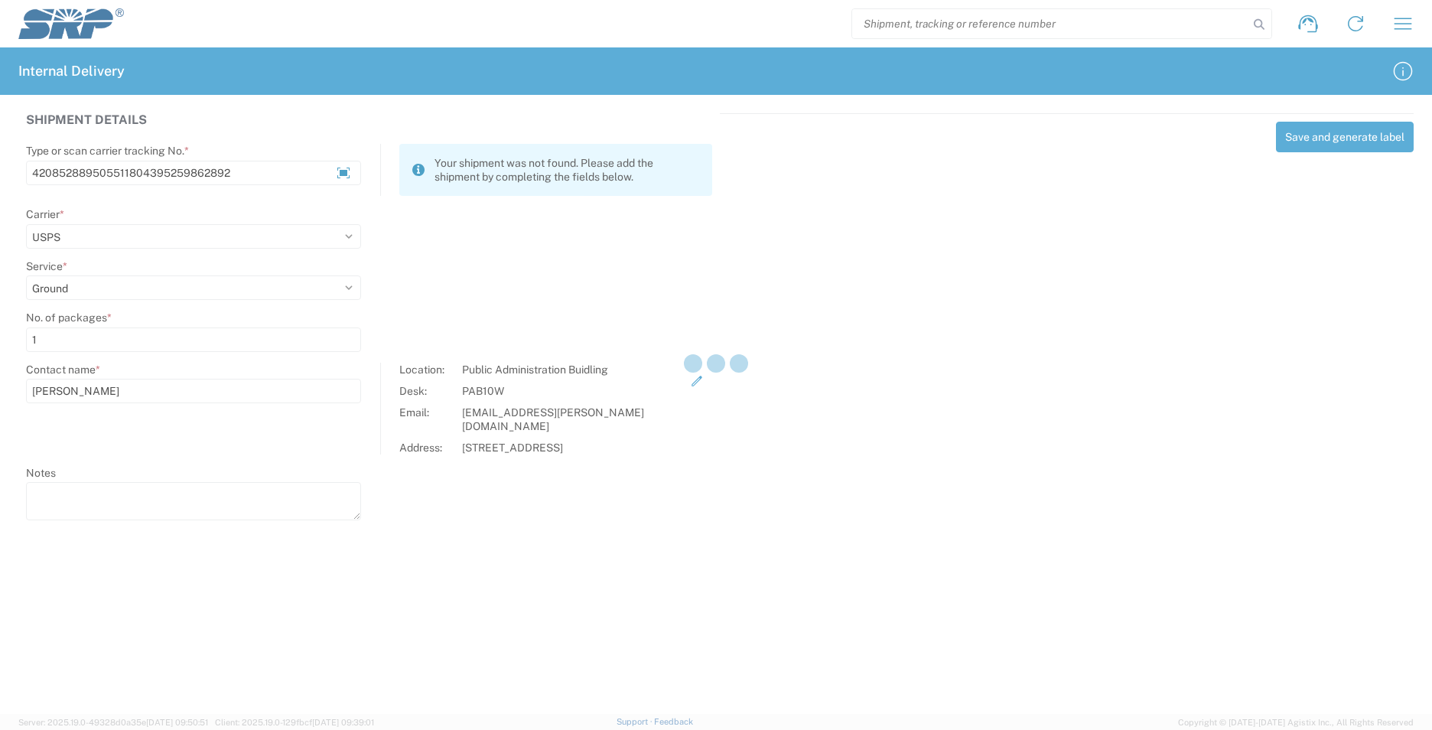
select select
